Goal: Information Seeking & Learning: Compare options

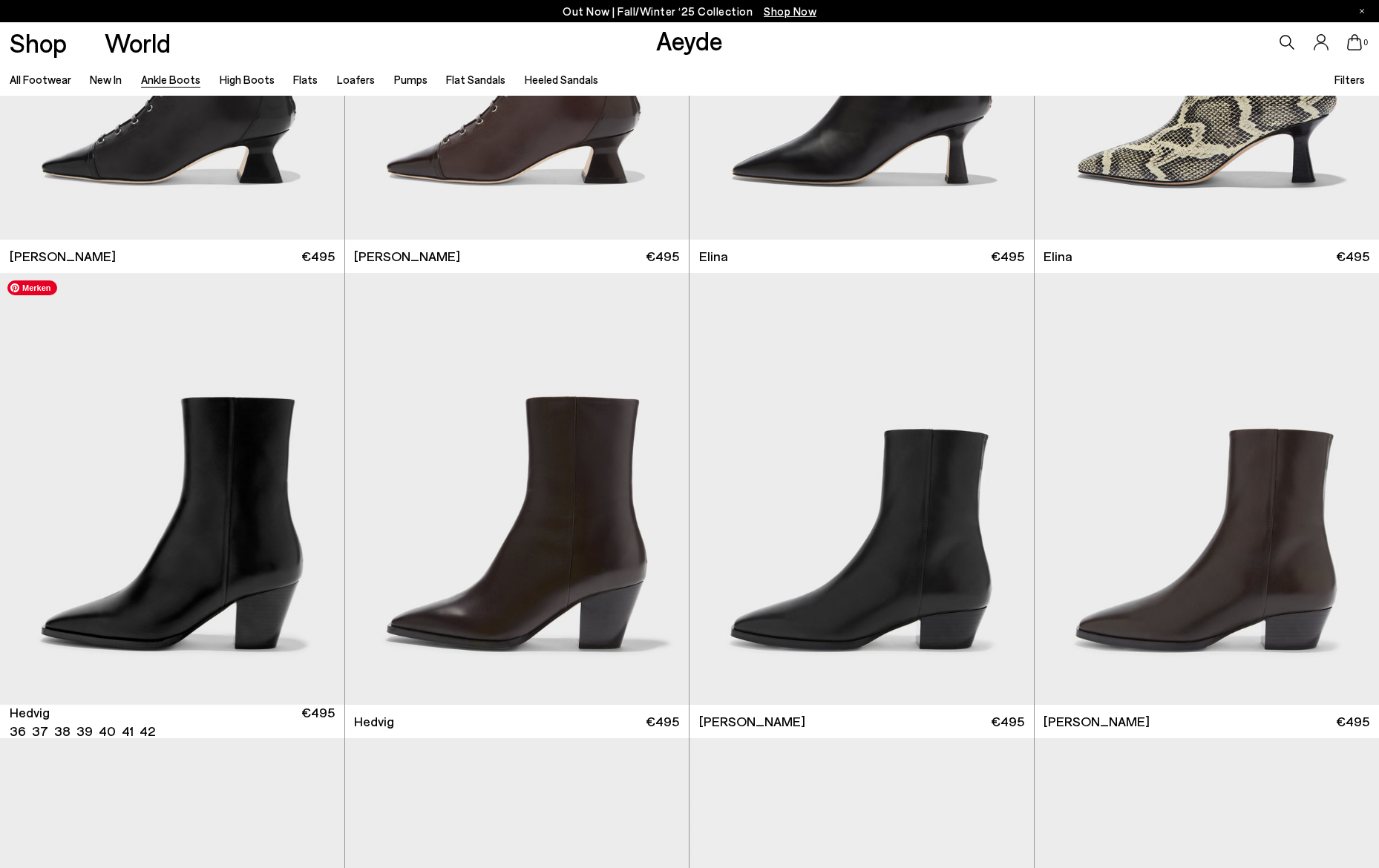
scroll to position [308, 0]
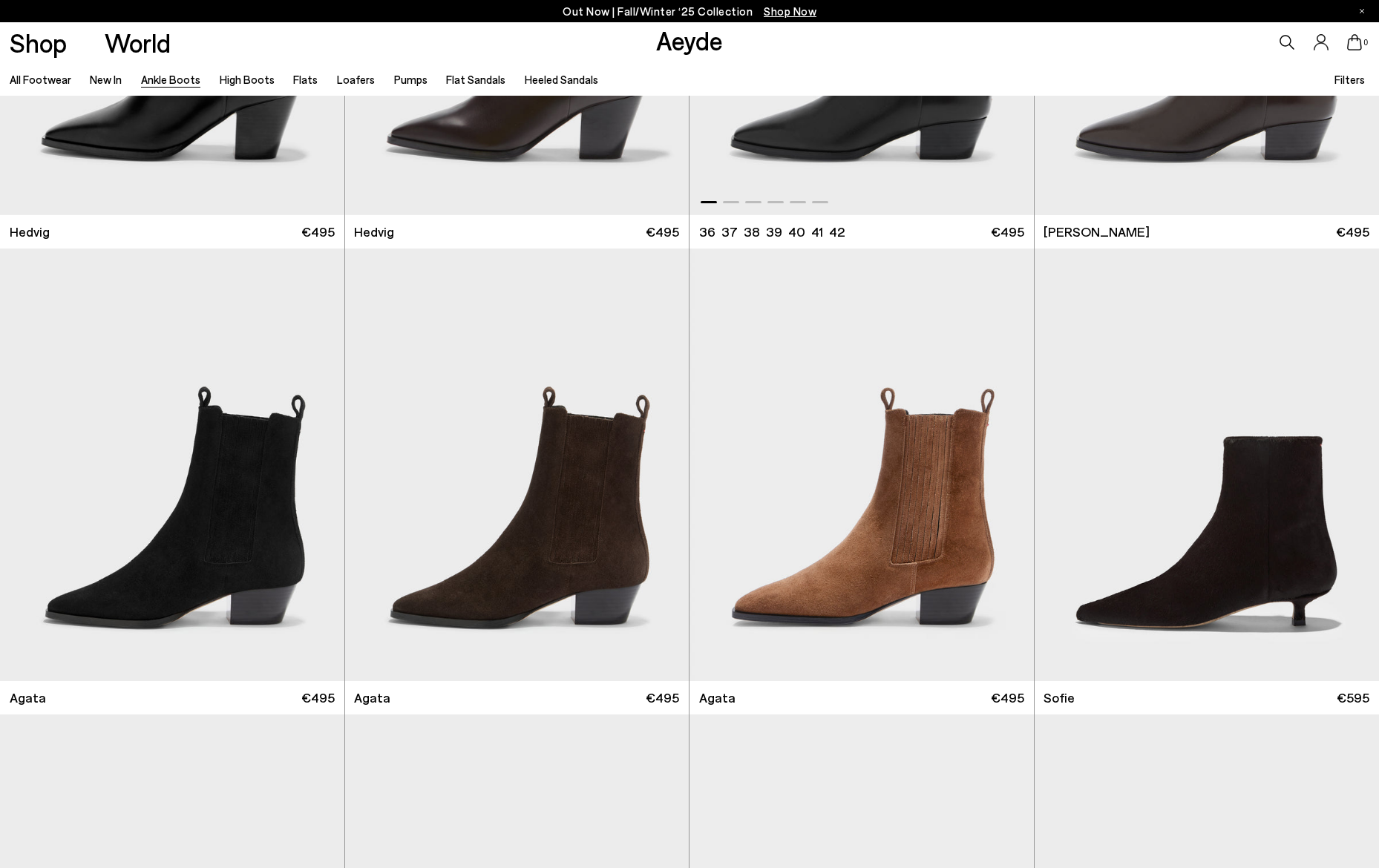
scroll to position [794, 0]
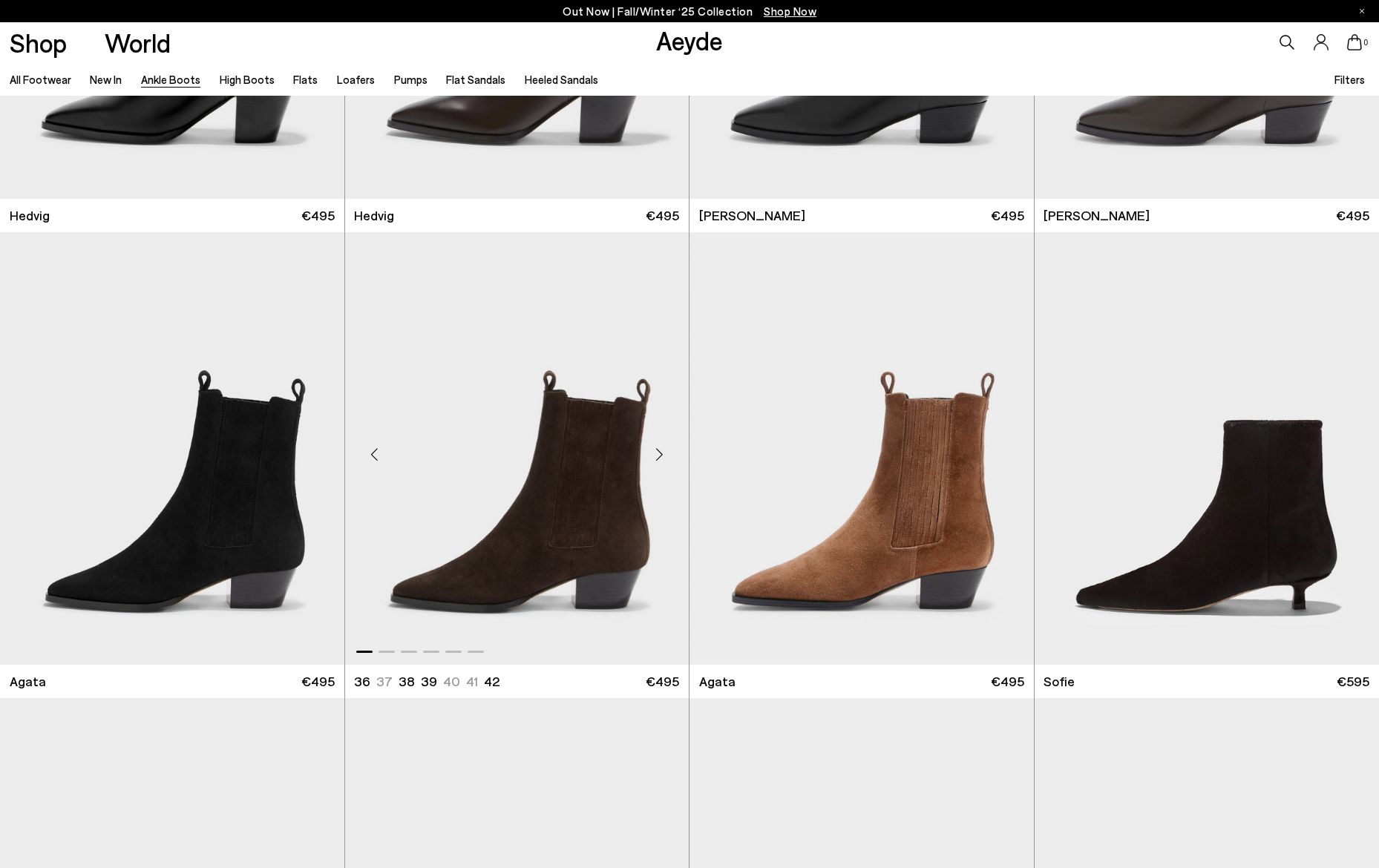
click at [663, 459] on div "Next slide" at bounding box center [659, 454] width 44 height 44
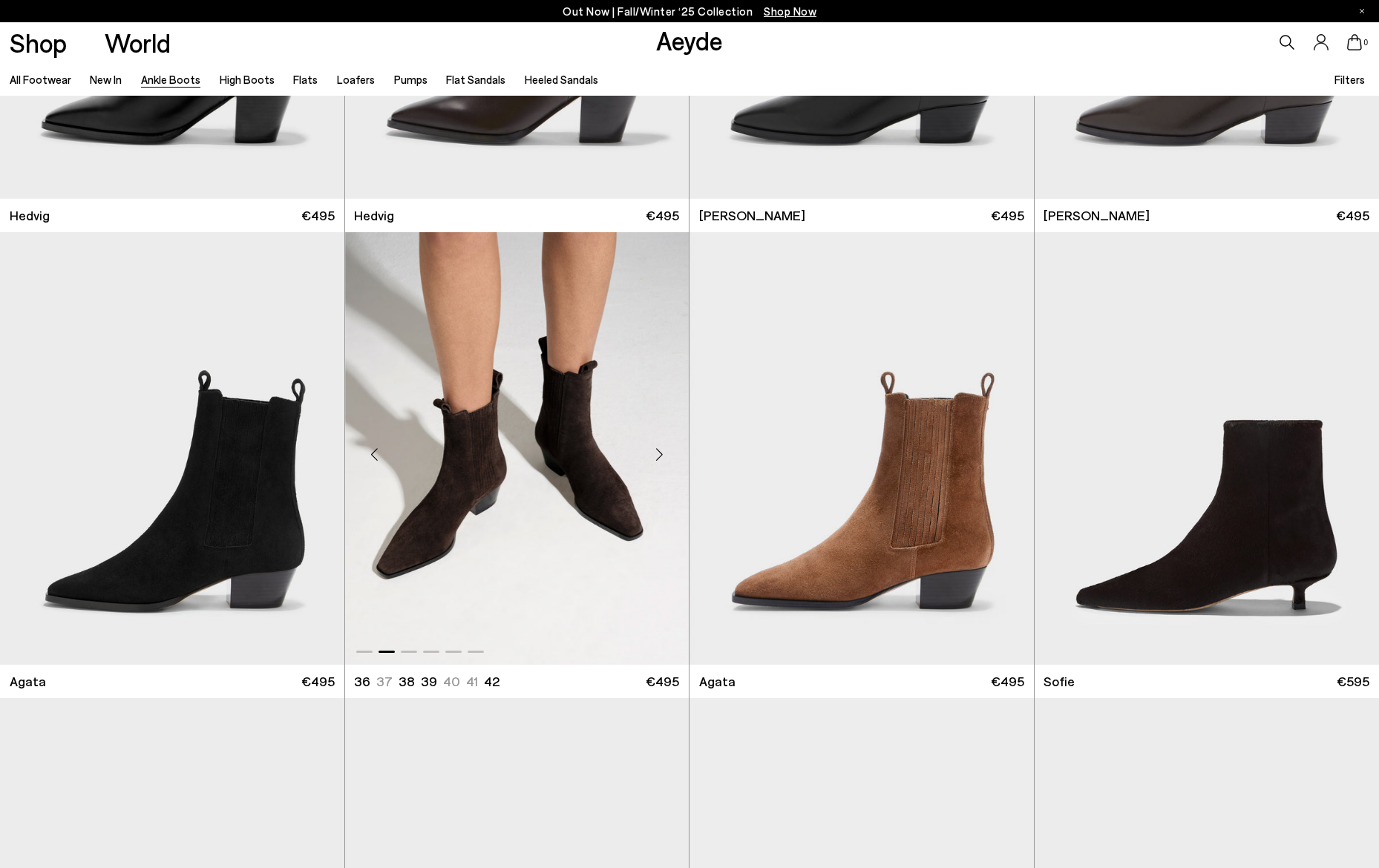
click at [663, 459] on div "Next slide" at bounding box center [659, 454] width 44 height 44
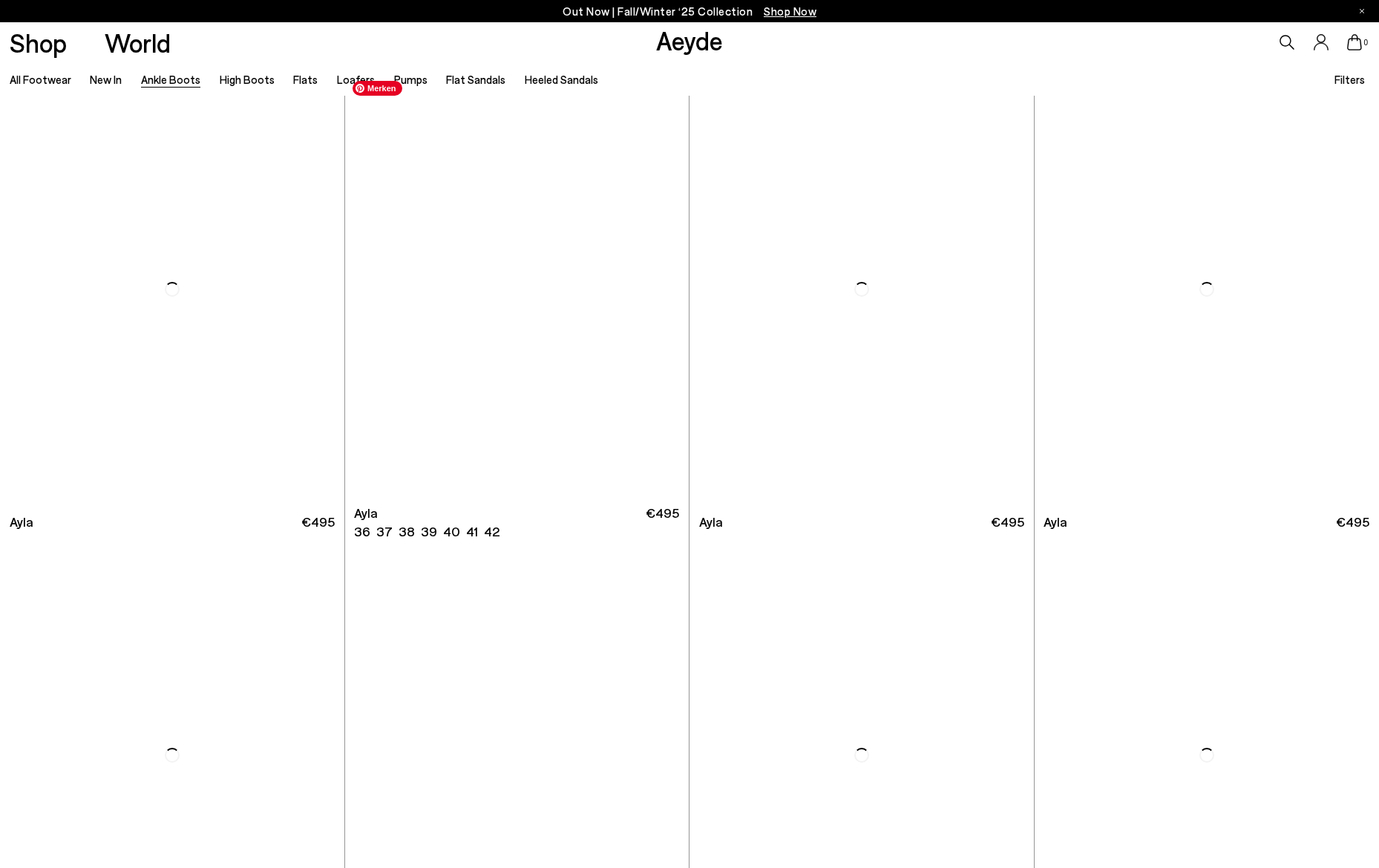
scroll to position [5137, 0]
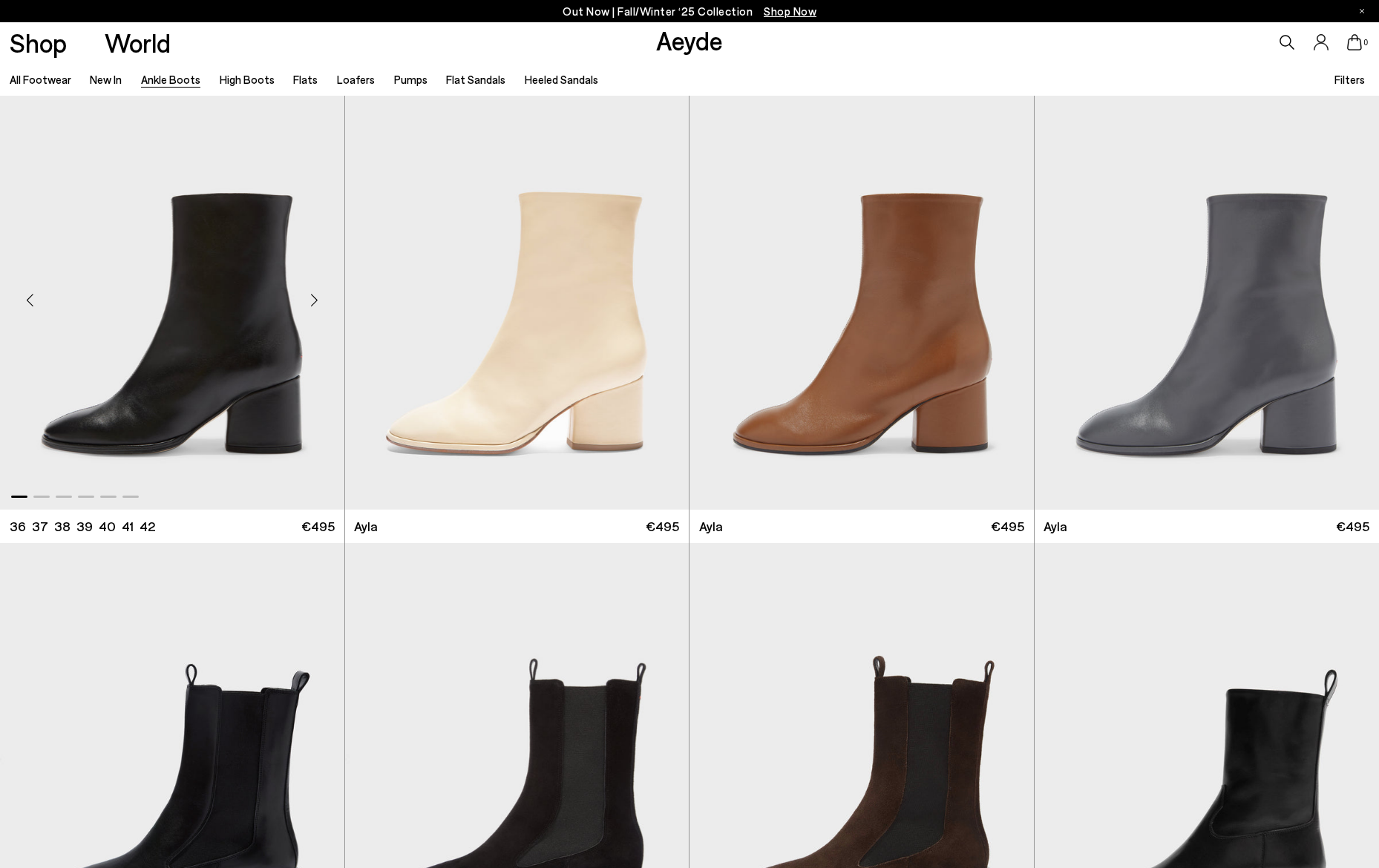
click at [320, 303] on div "Next slide" at bounding box center [314, 299] width 44 height 44
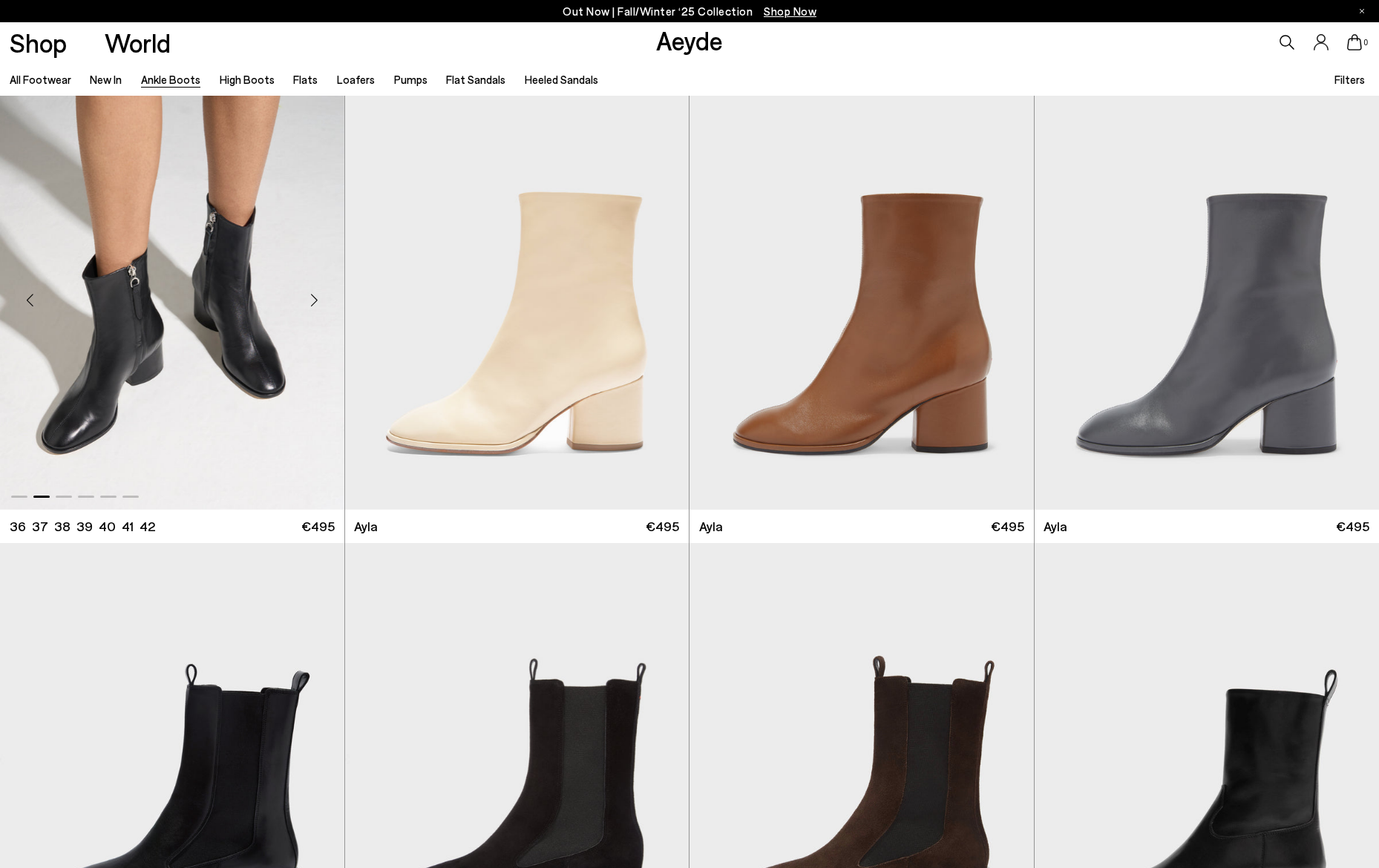
click at [320, 303] on div "Next slide" at bounding box center [314, 299] width 44 height 44
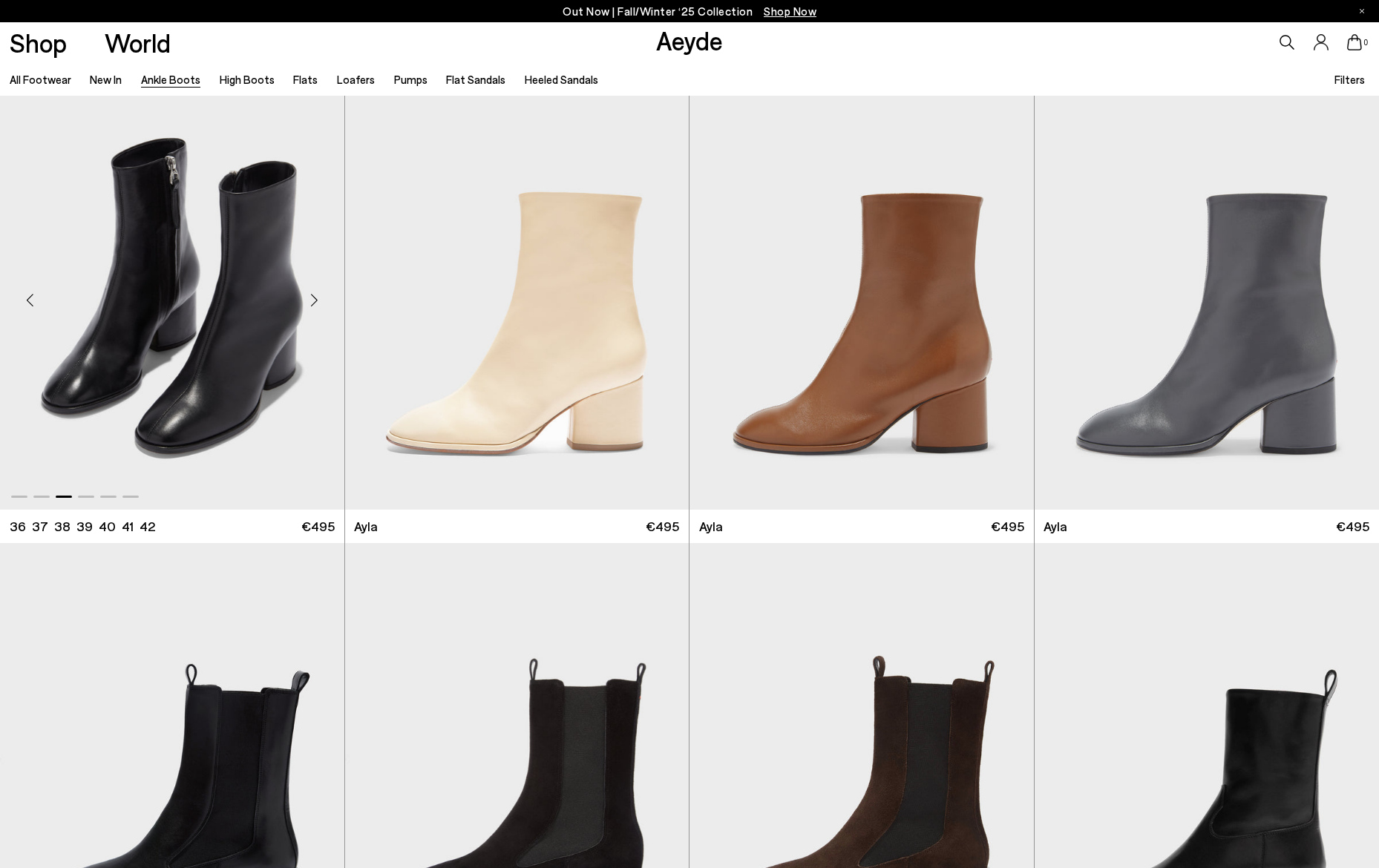
click at [320, 303] on div "Next slide" at bounding box center [314, 299] width 44 height 44
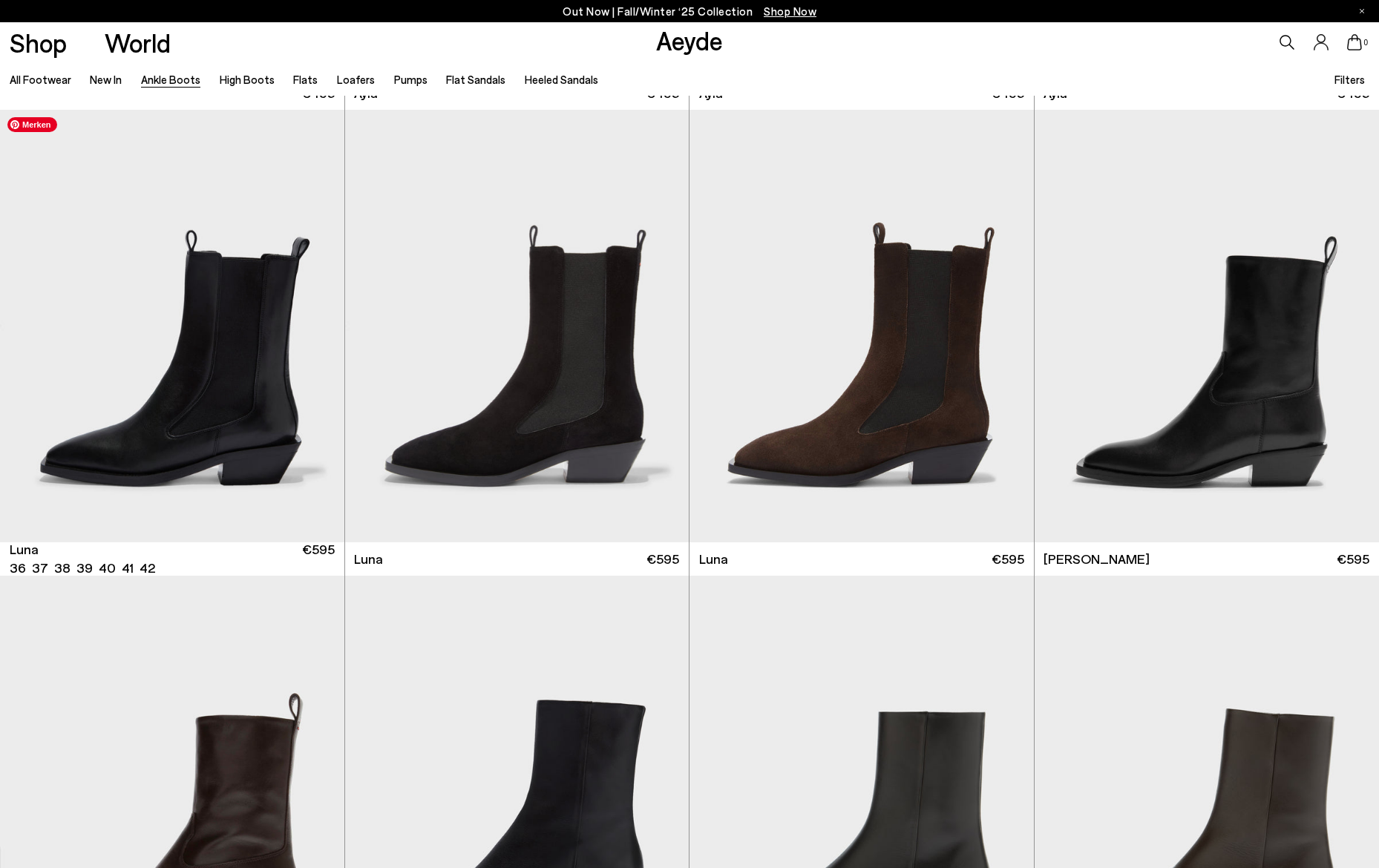
scroll to position [5654, 0]
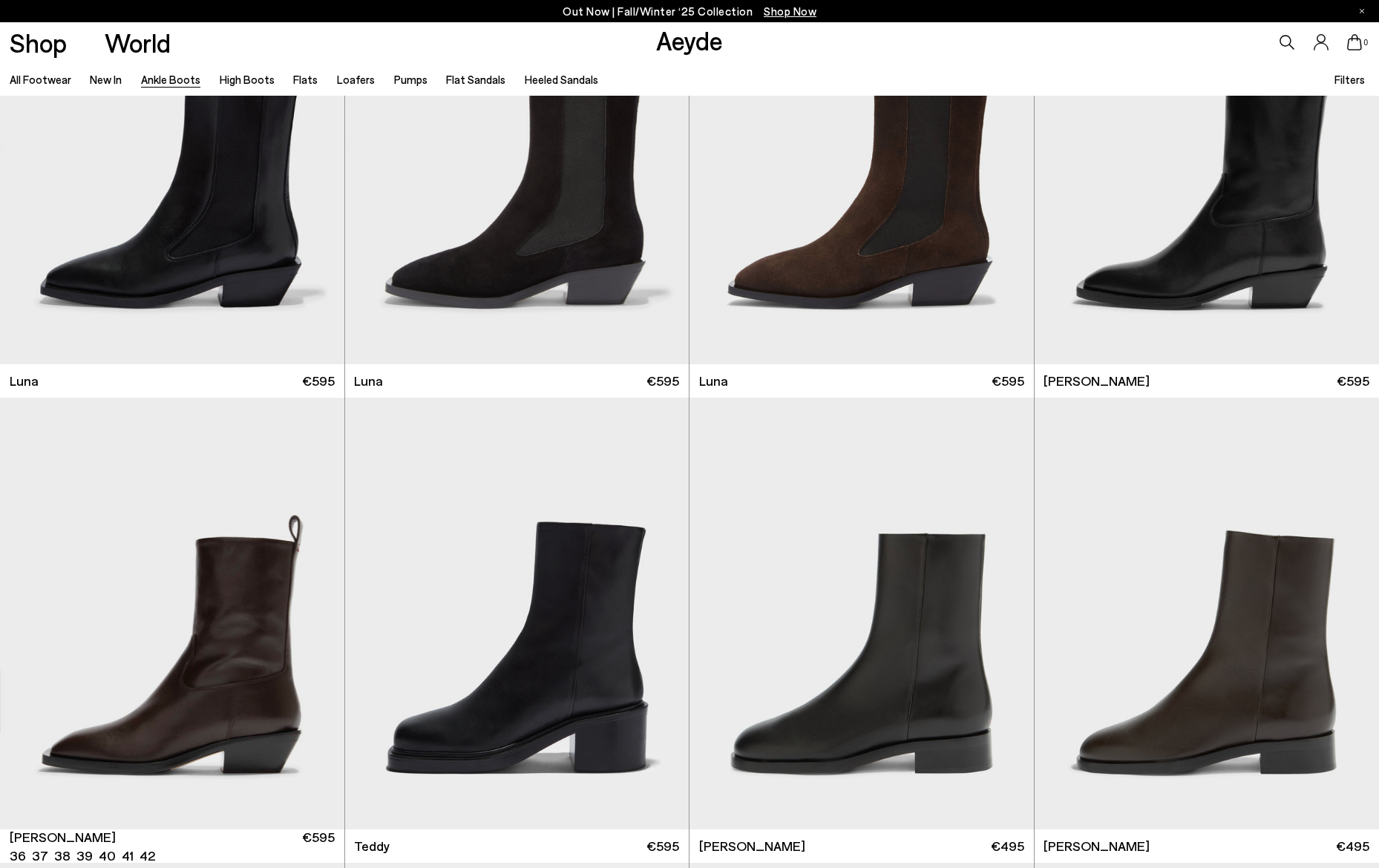
scroll to position [6046, 0]
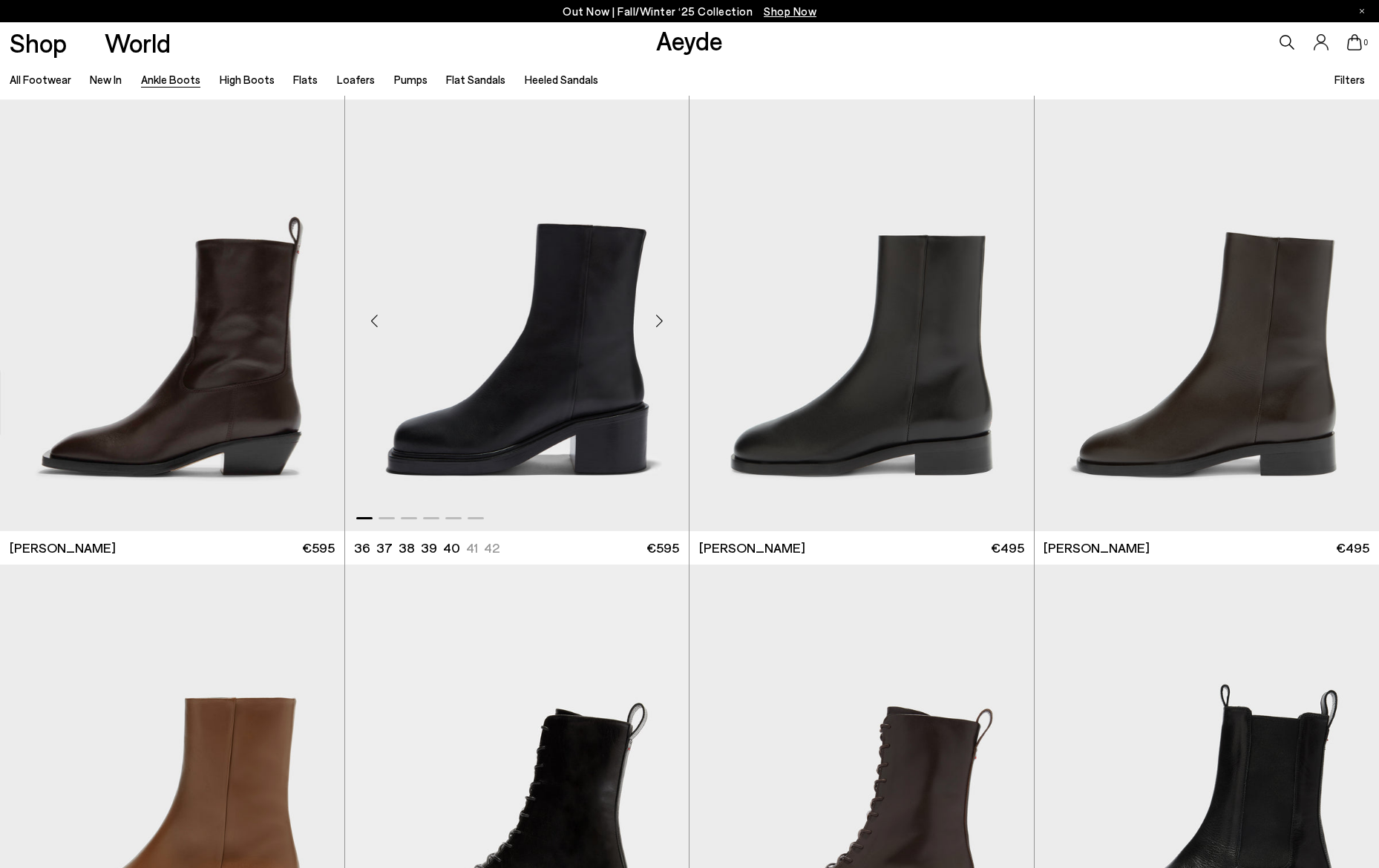
click at [655, 318] on div "Next slide" at bounding box center [659, 321] width 44 height 44
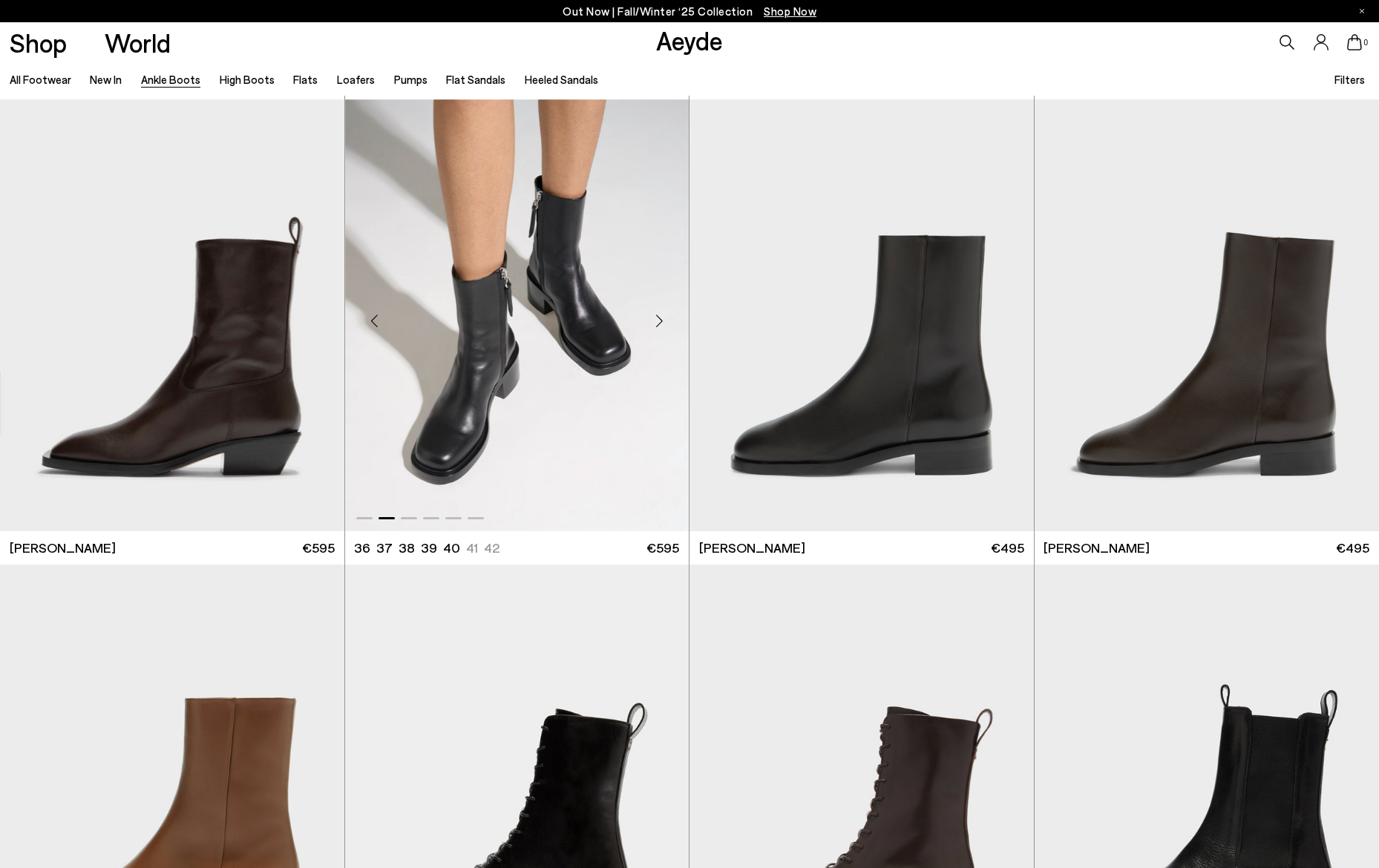
click at [655, 318] on div "Next slide" at bounding box center [659, 321] width 44 height 44
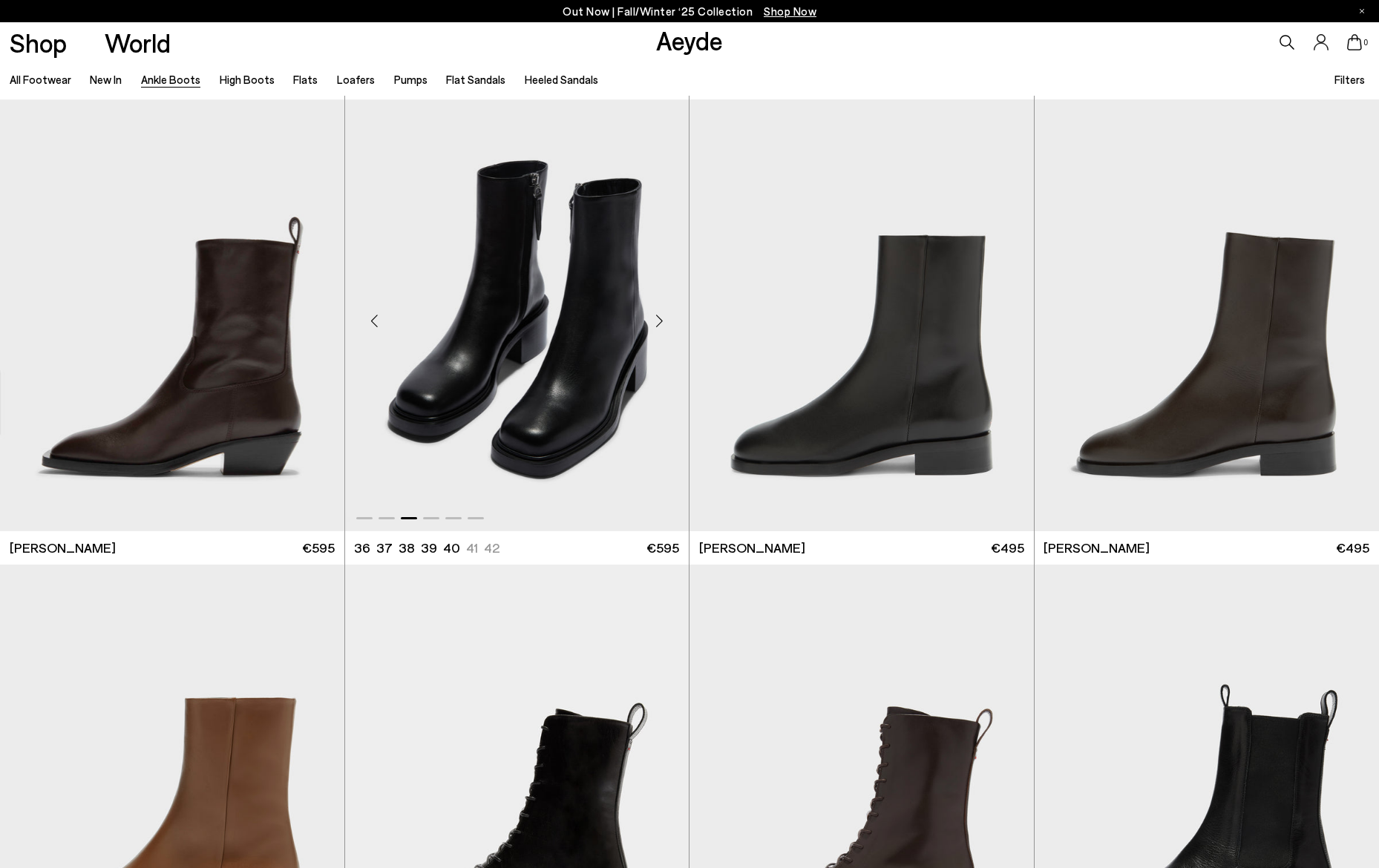
click at [655, 318] on div "Next slide" at bounding box center [659, 321] width 44 height 44
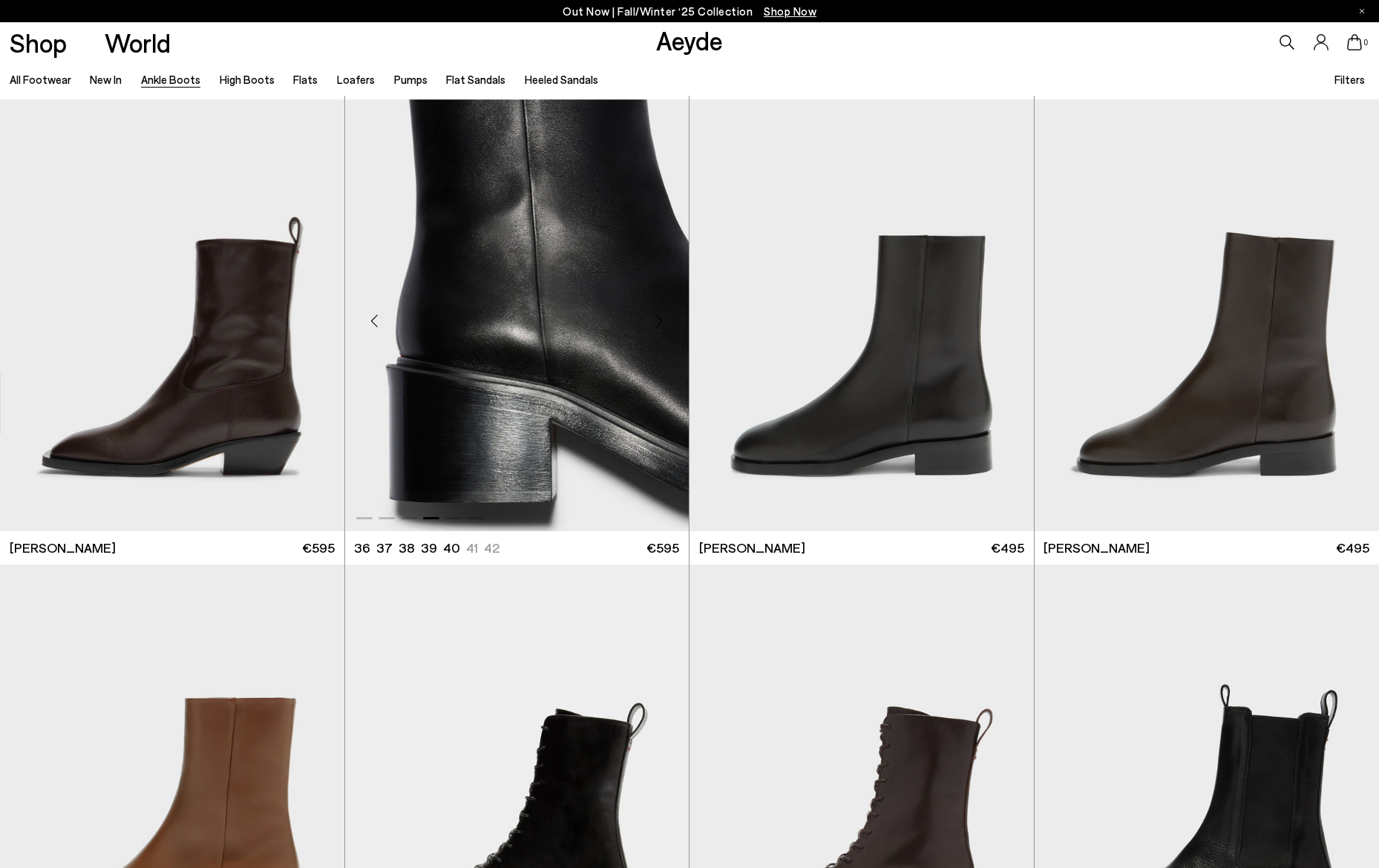
click at [655, 318] on div "Next slide" at bounding box center [659, 321] width 44 height 44
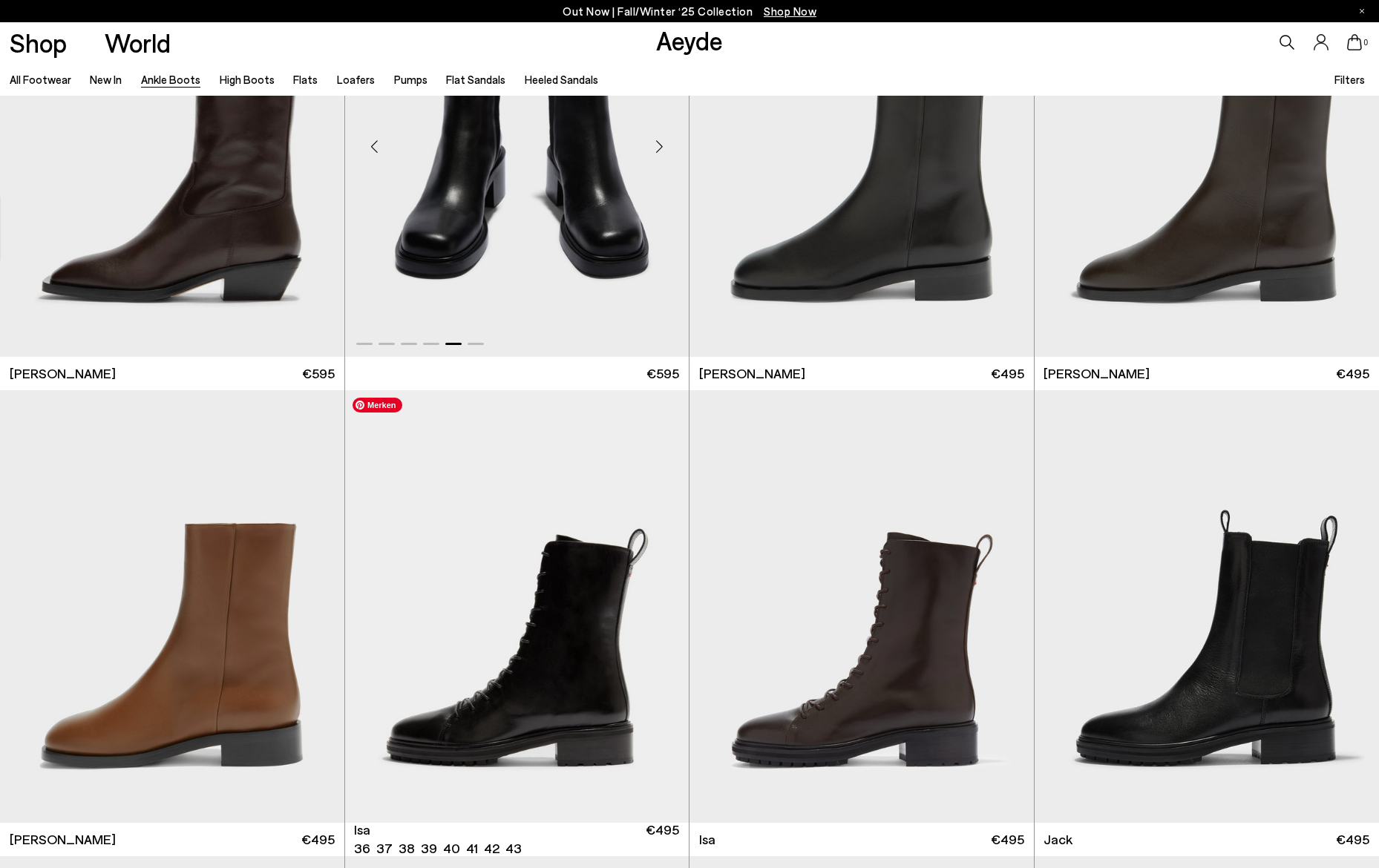
scroll to position [6627, 0]
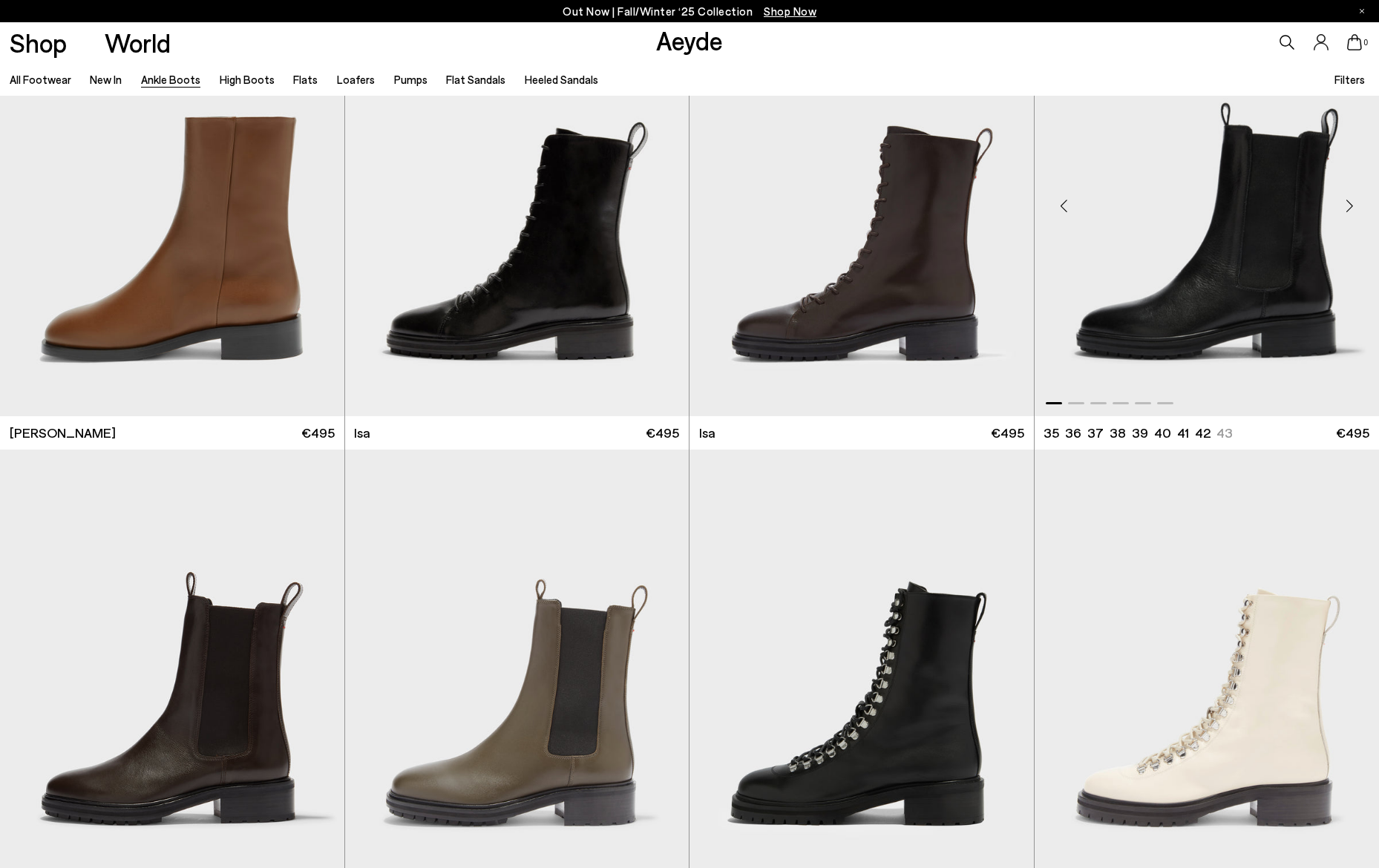
click at [1348, 204] on div "Next slide" at bounding box center [1349, 205] width 44 height 44
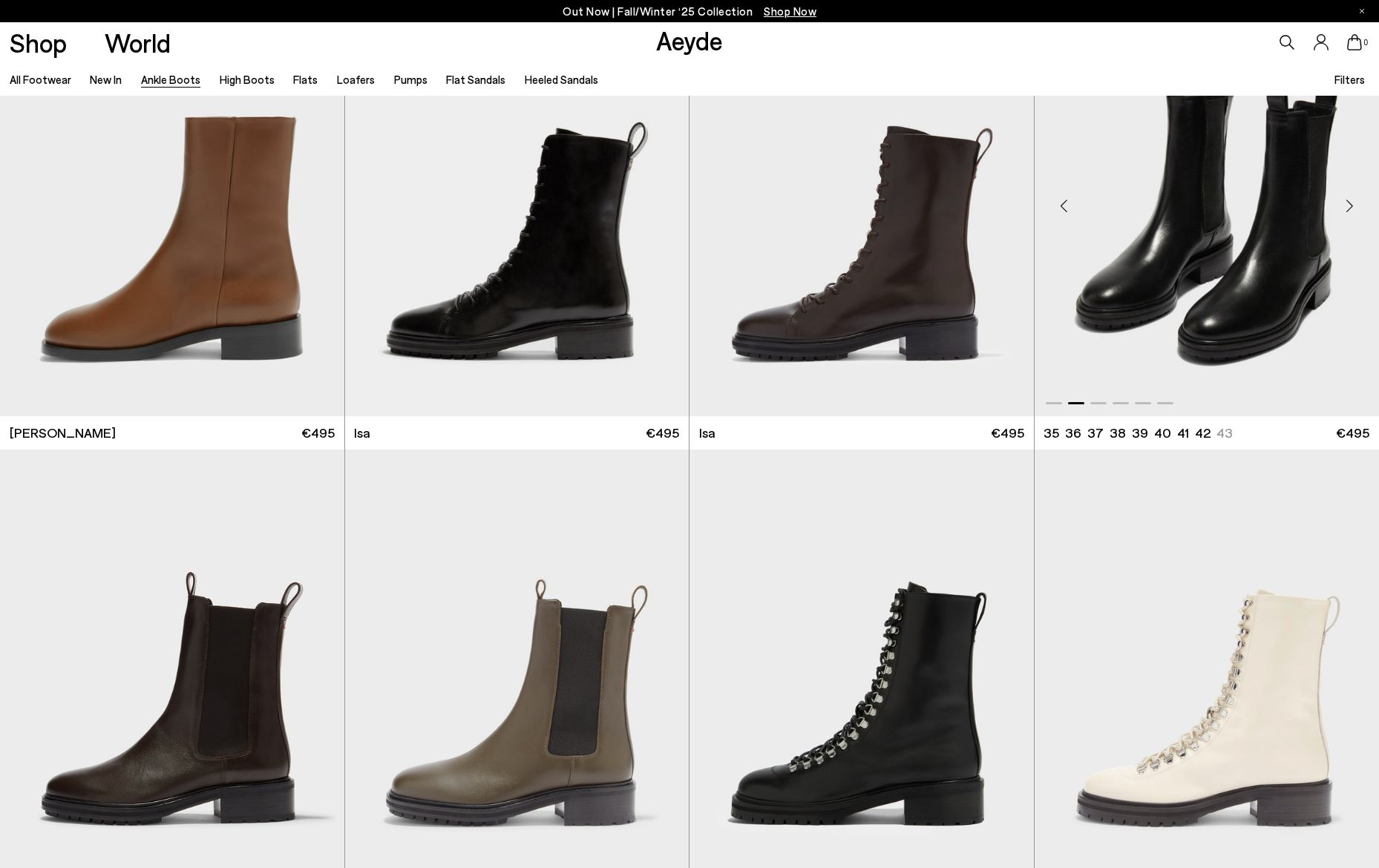
click at [1348, 204] on div "Next slide" at bounding box center [1349, 205] width 44 height 44
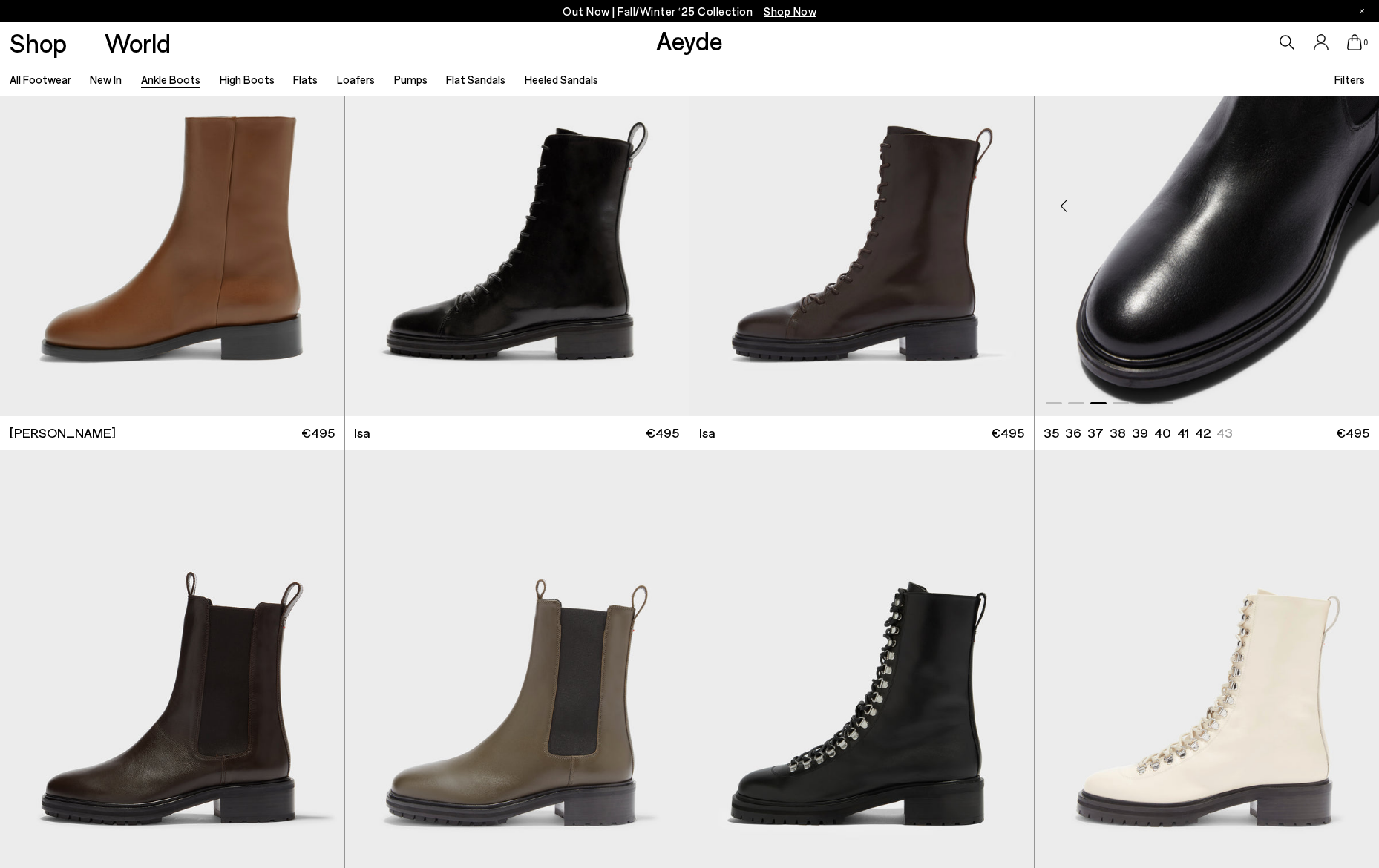
click at [1348, 204] on div "Next slide" at bounding box center [1349, 205] width 44 height 44
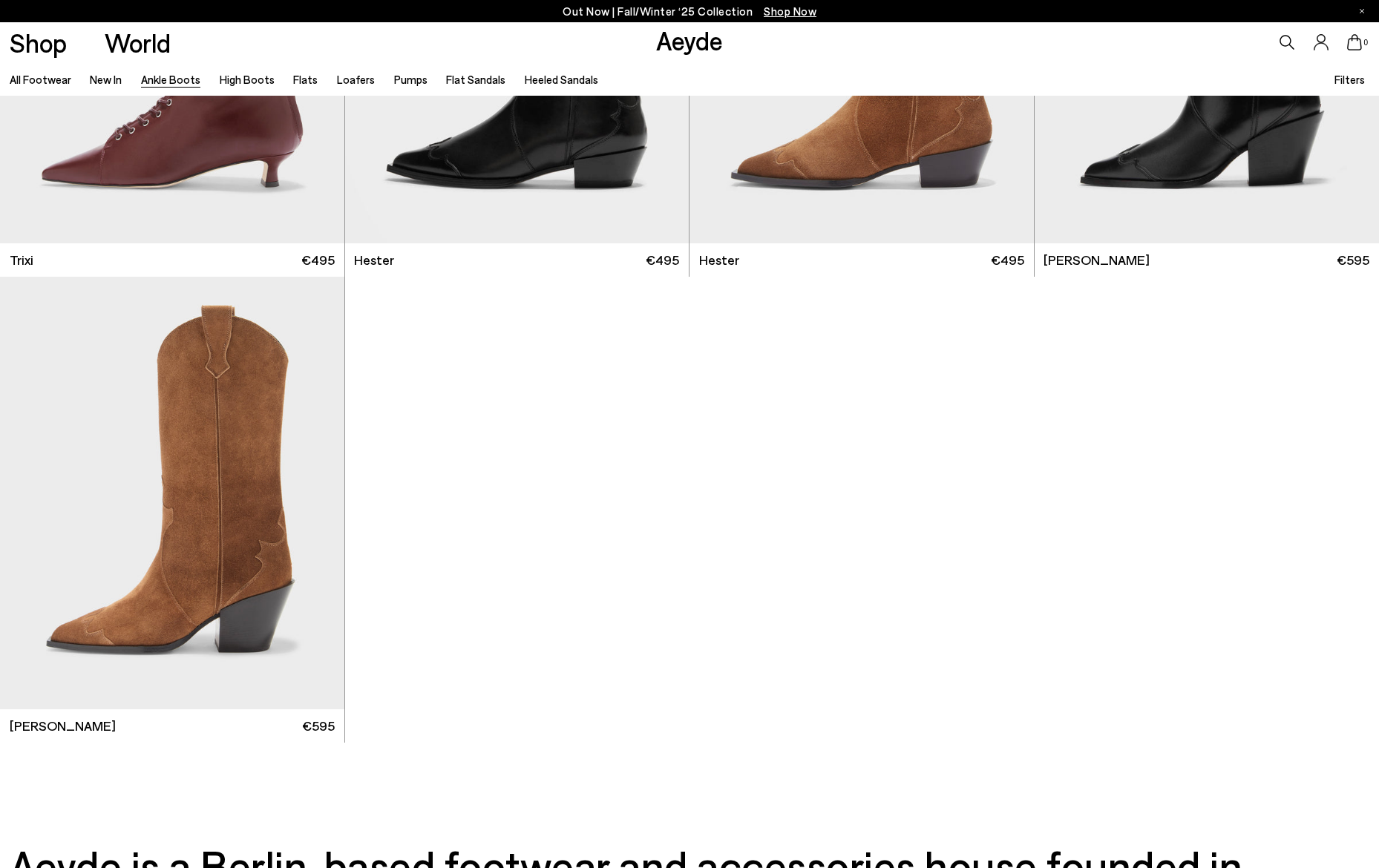
scroll to position [9845, 0]
